Goal: Find specific page/section: Find specific page/section

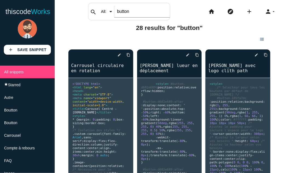
click at [120, 11] on input "button" at bounding box center [142, 12] width 56 height 12
type input "b"
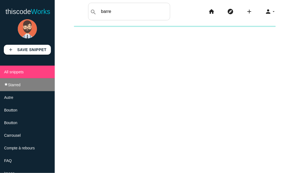
click at [24, 85] on li "star Starred" at bounding box center [27, 84] width 55 height 13
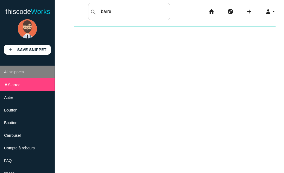
click at [24, 76] on li "All snippets" at bounding box center [27, 71] width 55 height 13
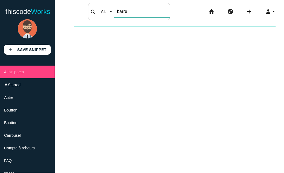
click at [113, 15] on div "search All: All: Code: Title: Tag: All: Code: Title: Tag: barre" at bounding box center [129, 12] width 82 height 18
type input "b"
type input "gauche"
